Goal: Check status

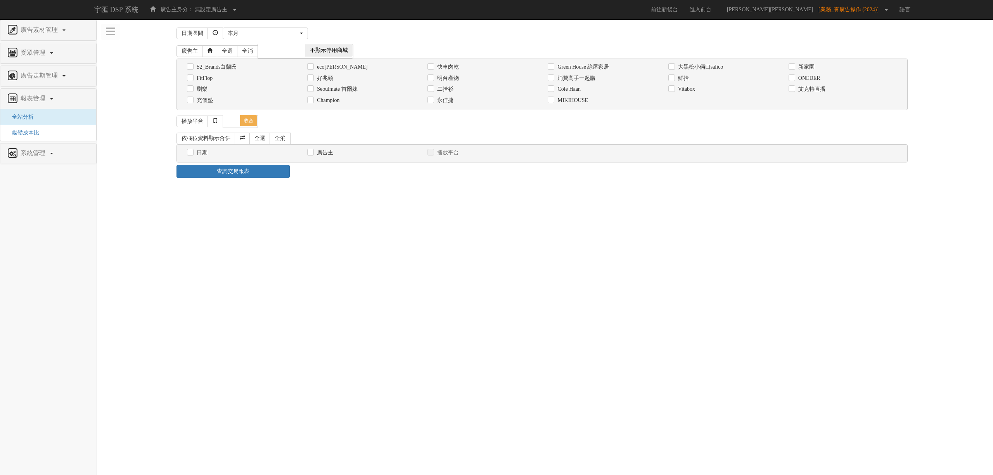
click at [580, 194] on html "宇匯 DSP 系統 廣告主身分： 無設定廣告主 無設定廣告主 [101] S2_Brands[PERSON_NAME]氏 [177] 南法香頌 [270] 神…" at bounding box center [496, 97] width 993 height 194
click at [581, 75] on label "消費高手一起購" at bounding box center [575, 78] width 40 height 8
click at [553, 76] on input "消費高手一起購" at bounding box center [549, 78] width 5 height 5
checkbox input "true"
click at [198, 154] on label "日期" at bounding box center [201, 153] width 13 height 8
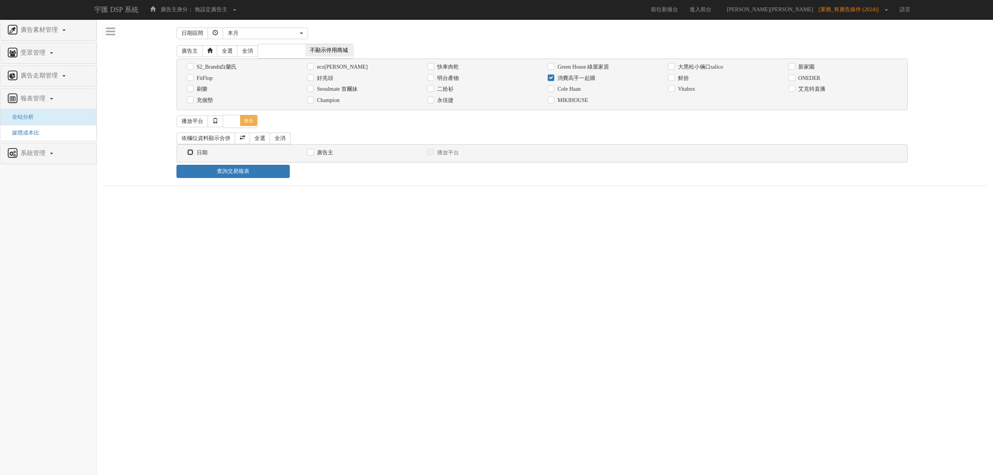
click at [192, 154] on input "日期" at bounding box center [189, 152] width 5 height 5
checkbox input "true"
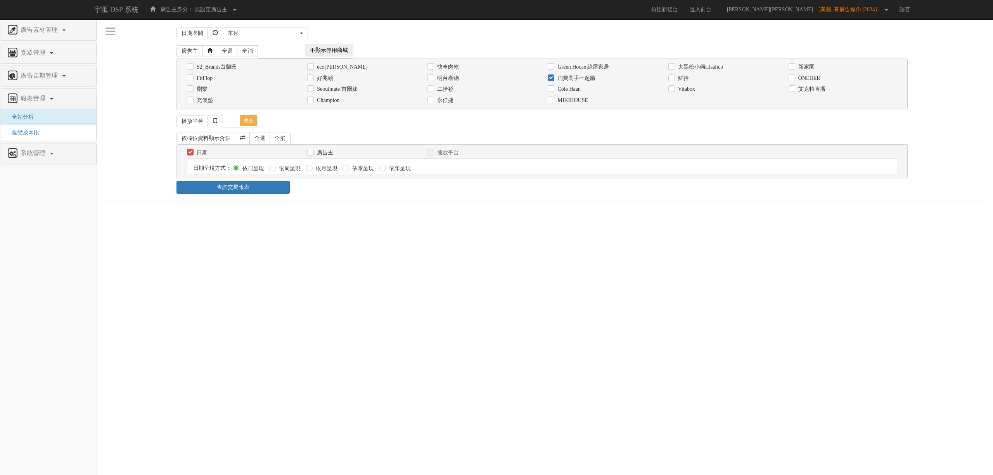
click at [287, 210] on html "宇匯 DSP 系統 廣告主身分： 無設定廣告主 無設定廣告主 [101] S2_Brands[PERSON_NAME]氏 [177] 南法香頌 [270] 神…" at bounding box center [496, 105] width 993 height 210
click at [259, 197] on link "查詢交易報表" at bounding box center [232, 199] width 113 height 13
click at [315, 215] on div "日期區間 [DATE] 本[PERSON_NAME] 本月 上月 過去7天 過去14天 過去30天 指定日期 本月 開始日期 [DATE] 結束日期 [DAT…" at bounding box center [545, 224] width 884 height 399
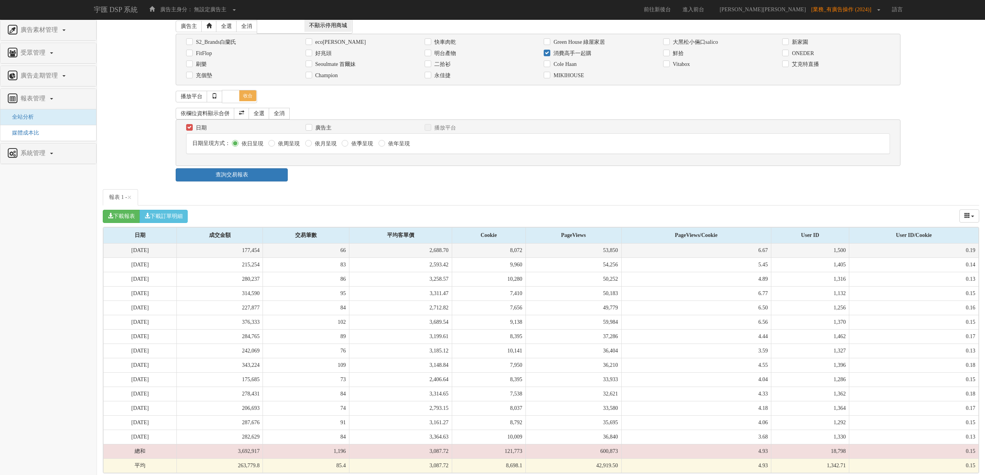
scroll to position [36, 0]
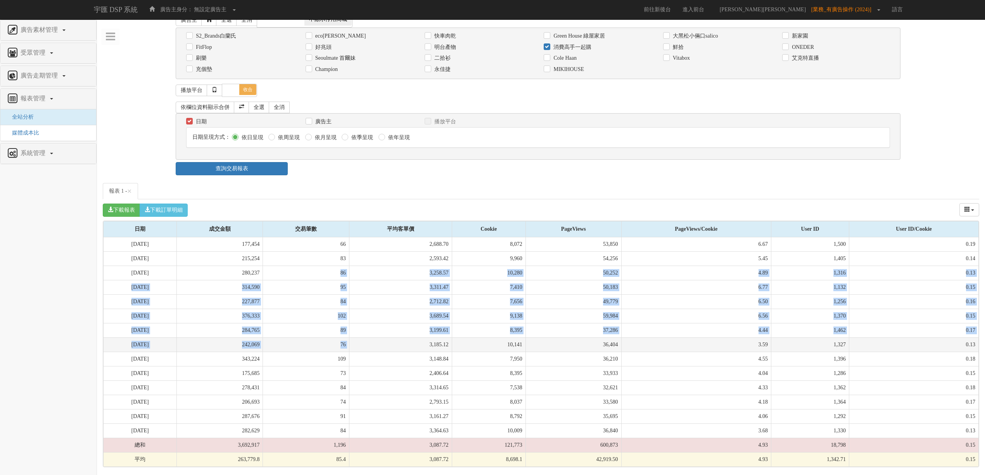
drag, startPoint x: 340, startPoint y: 274, endPoint x: 366, endPoint y: 340, distance: 71.2
click at [366, 340] on tbody "[DATE] 177,454 66 2,688.70 8,072 53,850 6.67 1,500 0.19 [DATE] 215,254 83 2,593…" at bounding box center [541, 352] width 875 height 230
click at [366, 340] on td "3,185.12" at bounding box center [400, 344] width 103 height 14
